Goal: Task Accomplishment & Management: Manage account settings

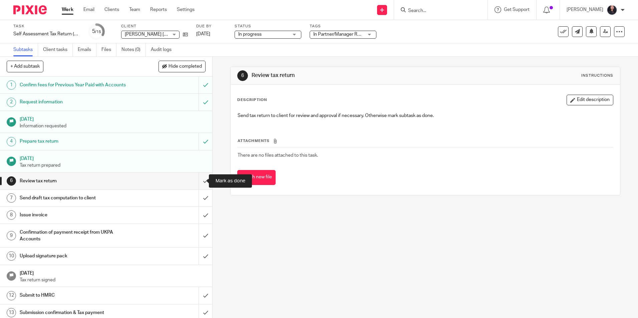
click at [198, 182] on input "submit" at bounding box center [106, 181] width 212 height 17
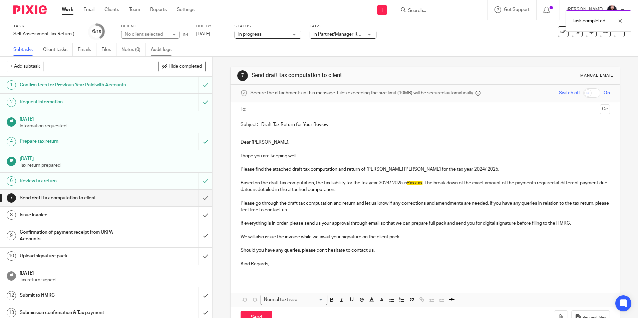
drag, startPoint x: 0, startPoint y: 0, endPoint x: 161, endPoint y: 50, distance: 168.7
click at [161, 50] on link "Audit logs" at bounding box center [164, 49] width 26 height 13
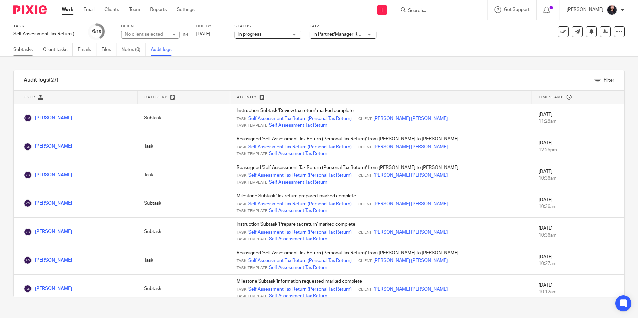
click at [28, 50] on link "Subtasks" at bounding box center [25, 49] width 25 height 13
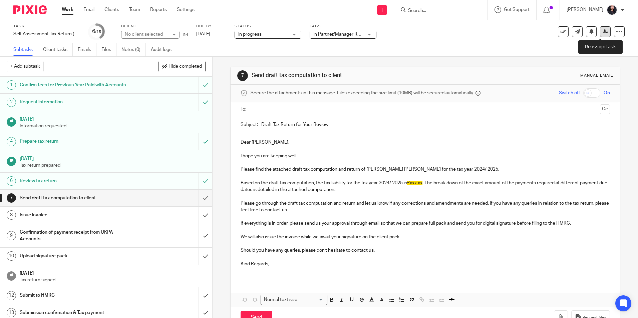
click at [603, 33] on icon at bounding box center [605, 31] width 5 height 5
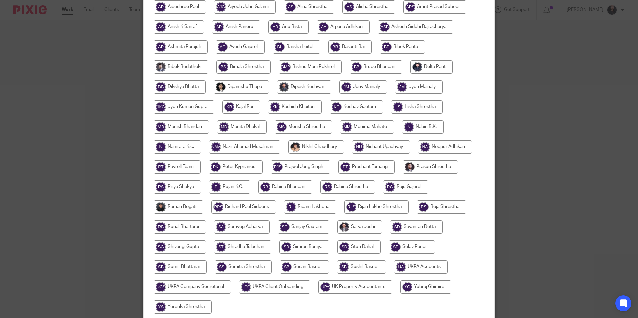
scroll to position [133, 0]
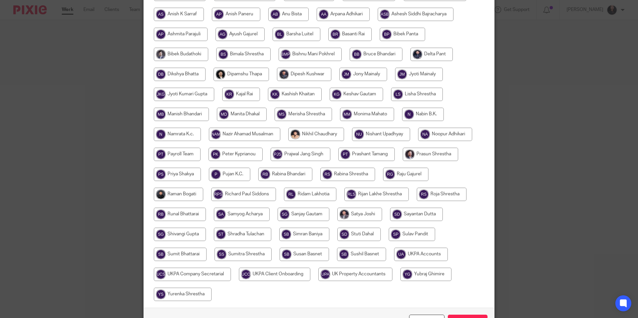
click at [194, 294] on input "radio" at bounding box center [183, 294] width 58 height 13
radio input "true"
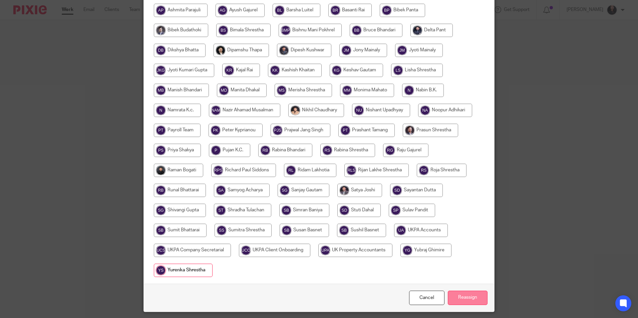
scroll to position [178, 0]
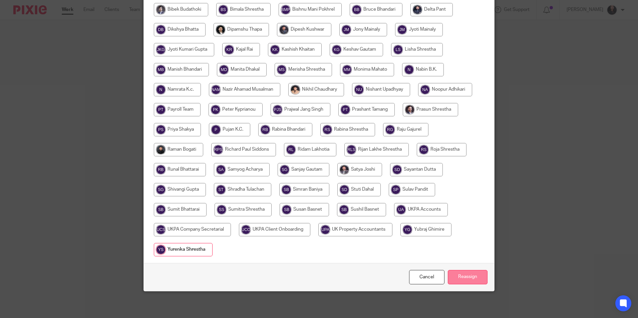
click at [464, 280] on input "Reassign" at bounding box center [468, 277] width 40 height 14
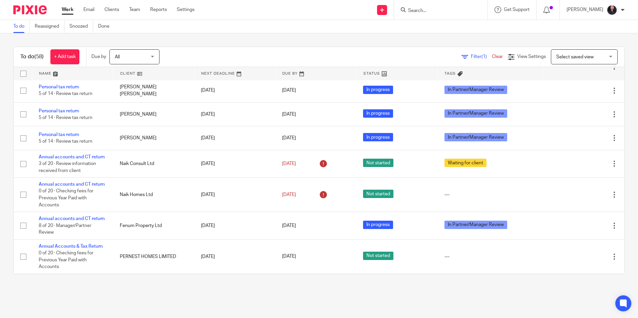
scroll to position [1474, 0]
